Goal: Information Seeking & Learning: Check status

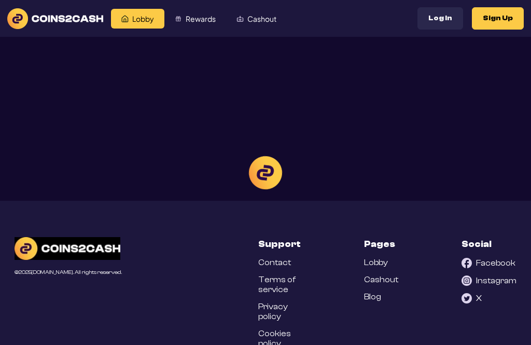
click at [442, 23] on div at bounding box center [265, 172] width 531 height 345
click at [442, 17] on div at bounding box center [265, 172] width 531 height 345
click at [453, 18] on div at bounding box center [265, 172] width 531 height 345
click at [453, 17] on div at bounding box center [265, 172] width 531 height 345
click at [453, 22] on div at bounding box center [265, 172] width 531 height 345
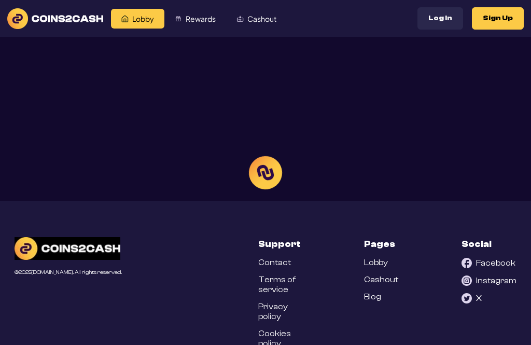
click at [188, 16] on div at bounding box center [265, 172] width 531 height 345
click at [199, 23] on div at bounding box center [265, 172] width 531 height 345
click at [193, 13] on div at bounding box center [265, 172] width 531 height 345
click at [14, 6] on div at bounding box center [265, 172] width 531 height 345
click at [13, 6] on div at bounding box center [265, 172] width 531 height 345
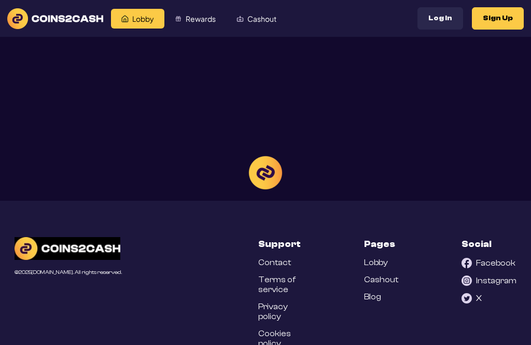
click at [496, 17] on div at bounding box center [265, 172] width 531 height 345
click at [492, 18] on div at bounding box center [265, 172] width 531 height 345
click at [447, 22] on div at bounding box center [265, 172] width 531 height 345
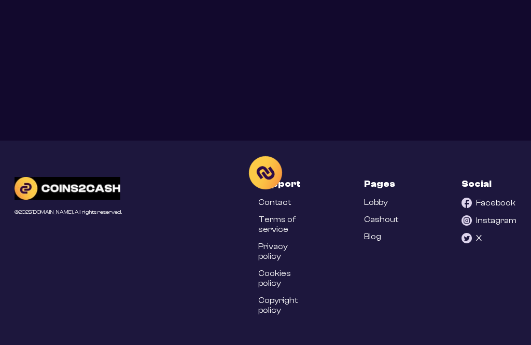
scroll to position [77, 0]
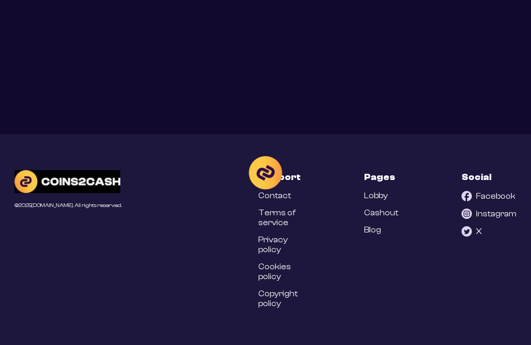
click at [385, 237] on div at bounding box center [265, 172] width 531 height 345
click at [373, 237] on div at bounding box center [265, 172] width 531 height 345
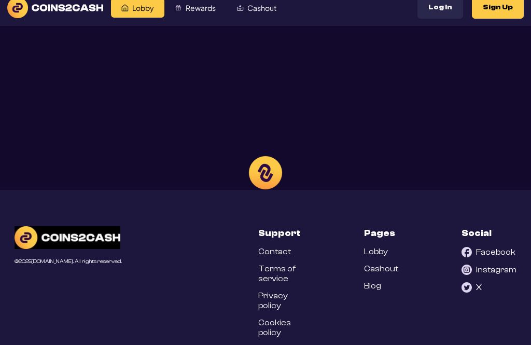
scroll to position [0, 0]
